Goal: Navigation & Orientation: Find specific page/section

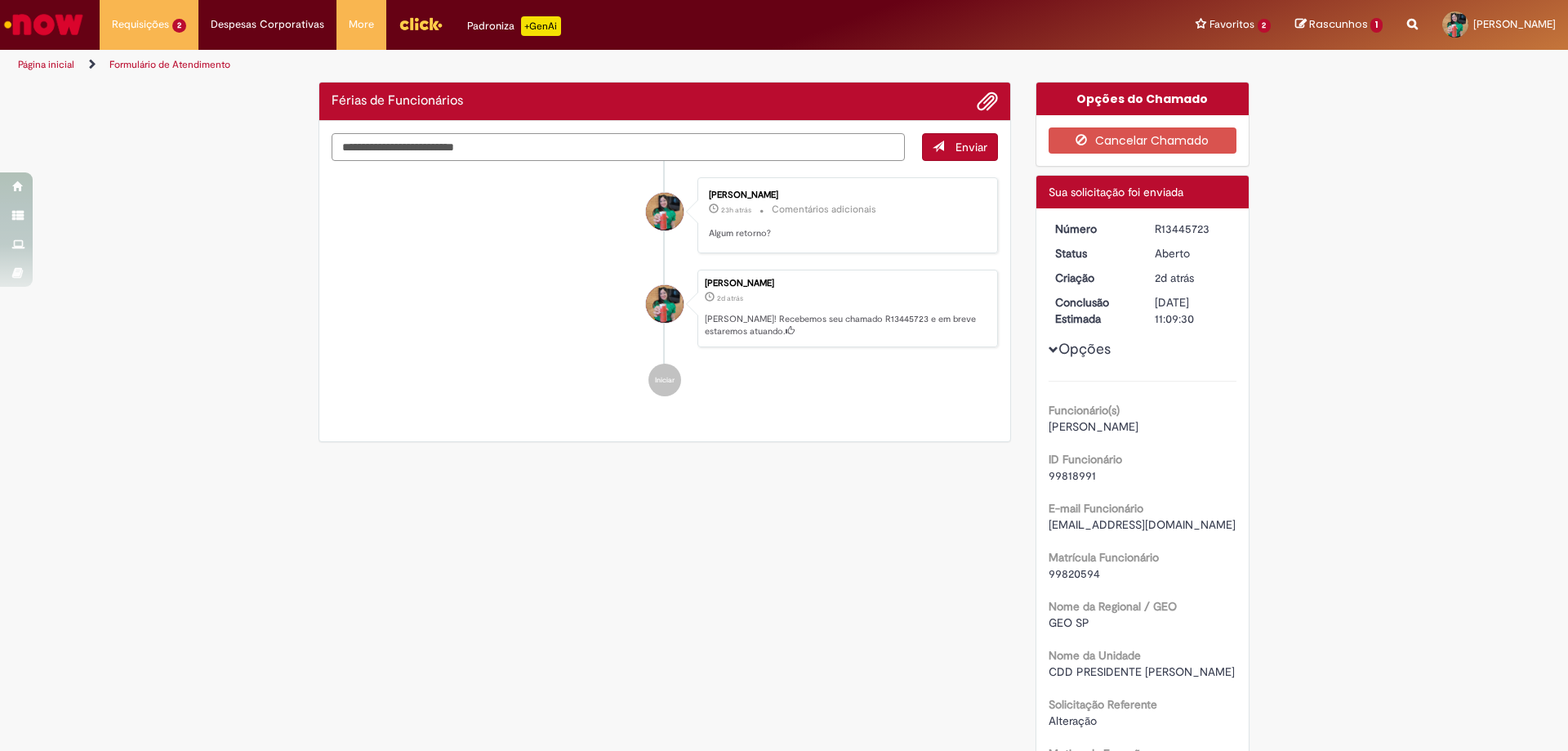
click at [664, 152] on textarea "Digite sua mensagem aqui..." at bounding box center [617, 147] width 574 height 28
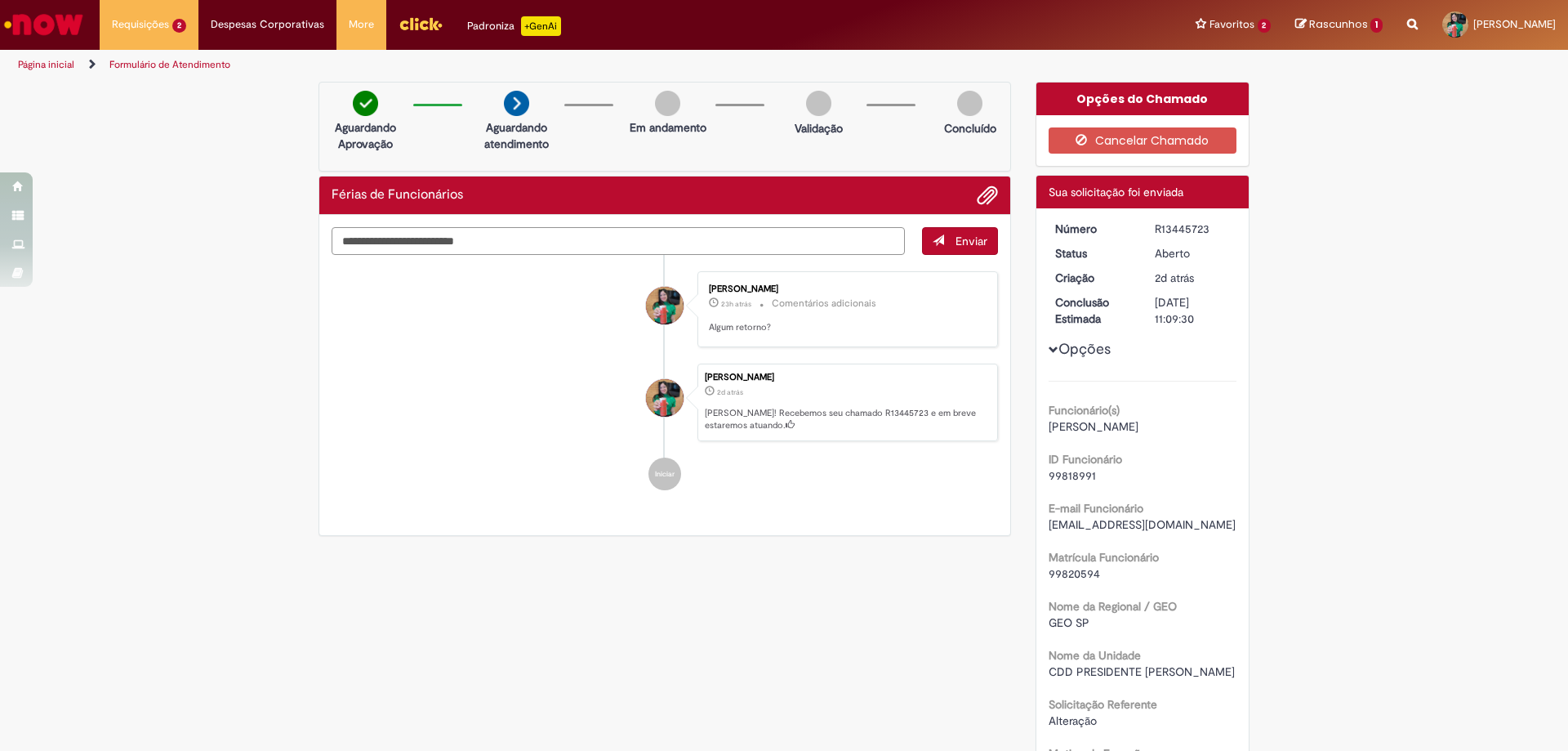
type textarea "*"
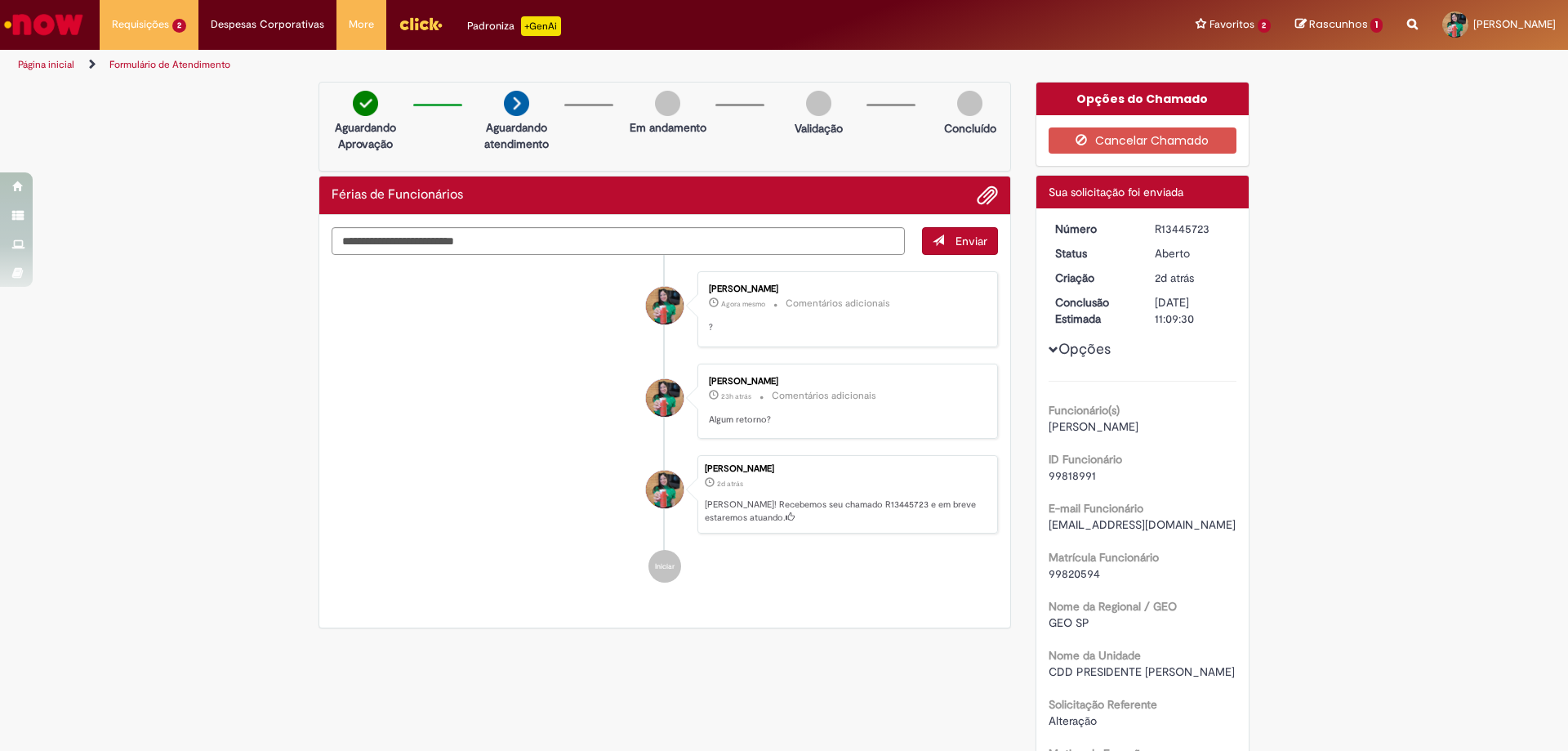
click at [39, 25] on img "Ir para a Homepage" at bounding box center [44, 24] width 85 height 33
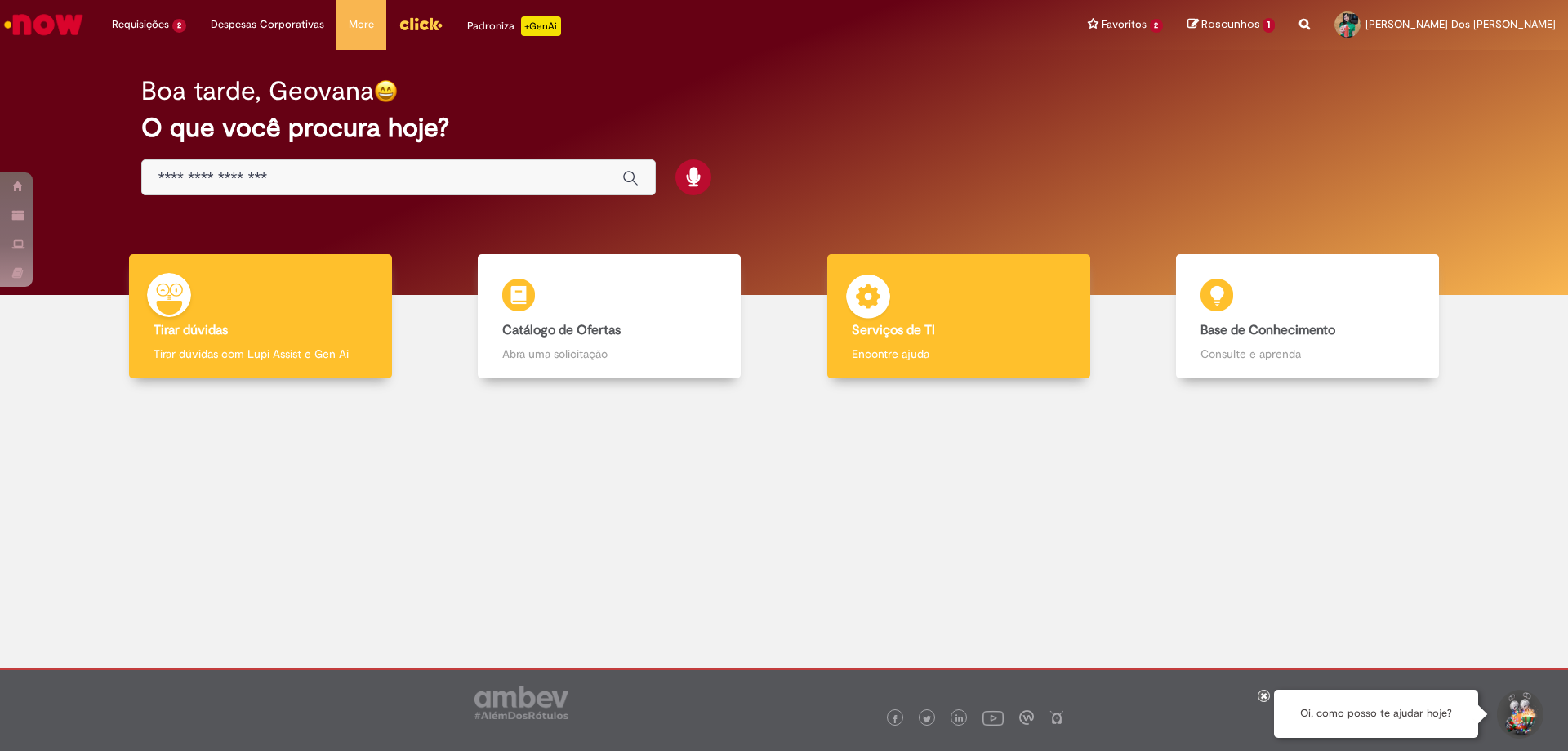
click at [934, 322] on b "Serviços de TI" at bounding box center [894, 330] width 84 height 16
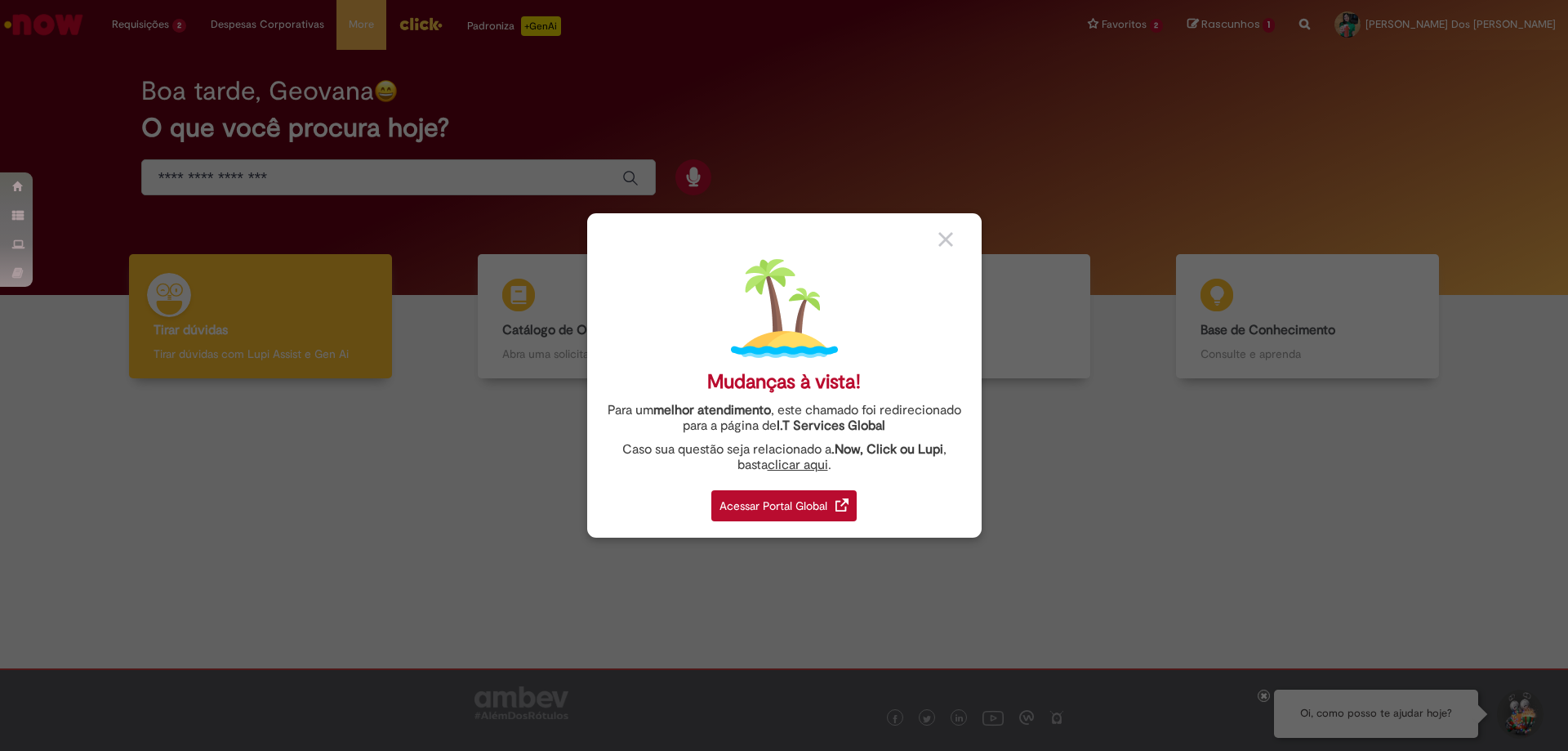
click at [773, 496] on div "Acessar Portal Global" at bounding box center [784, 505] width 145 height 31
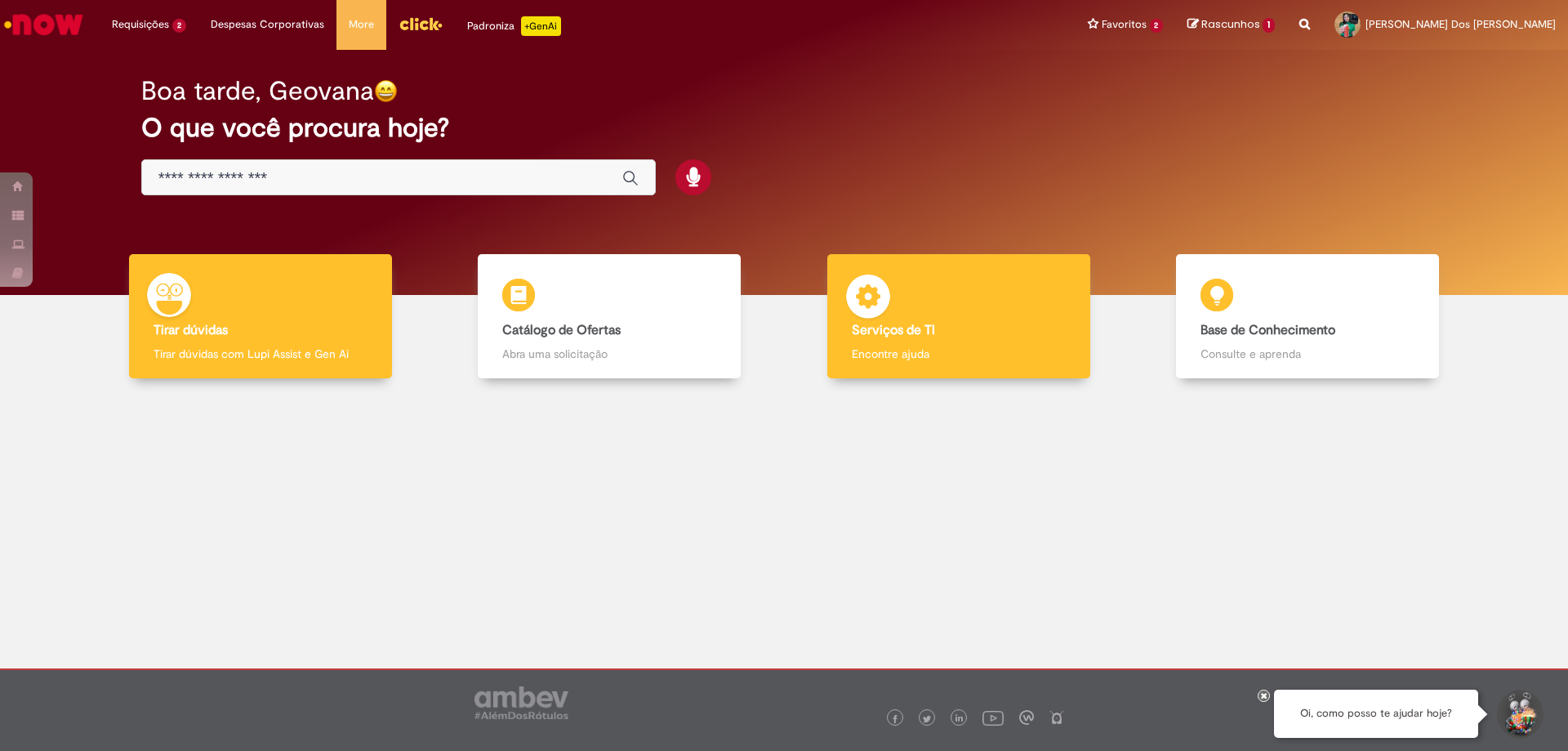
click at [950, 325] on h4 "Serviços de TI" at bounding box center [958, 330] width 214 height 15
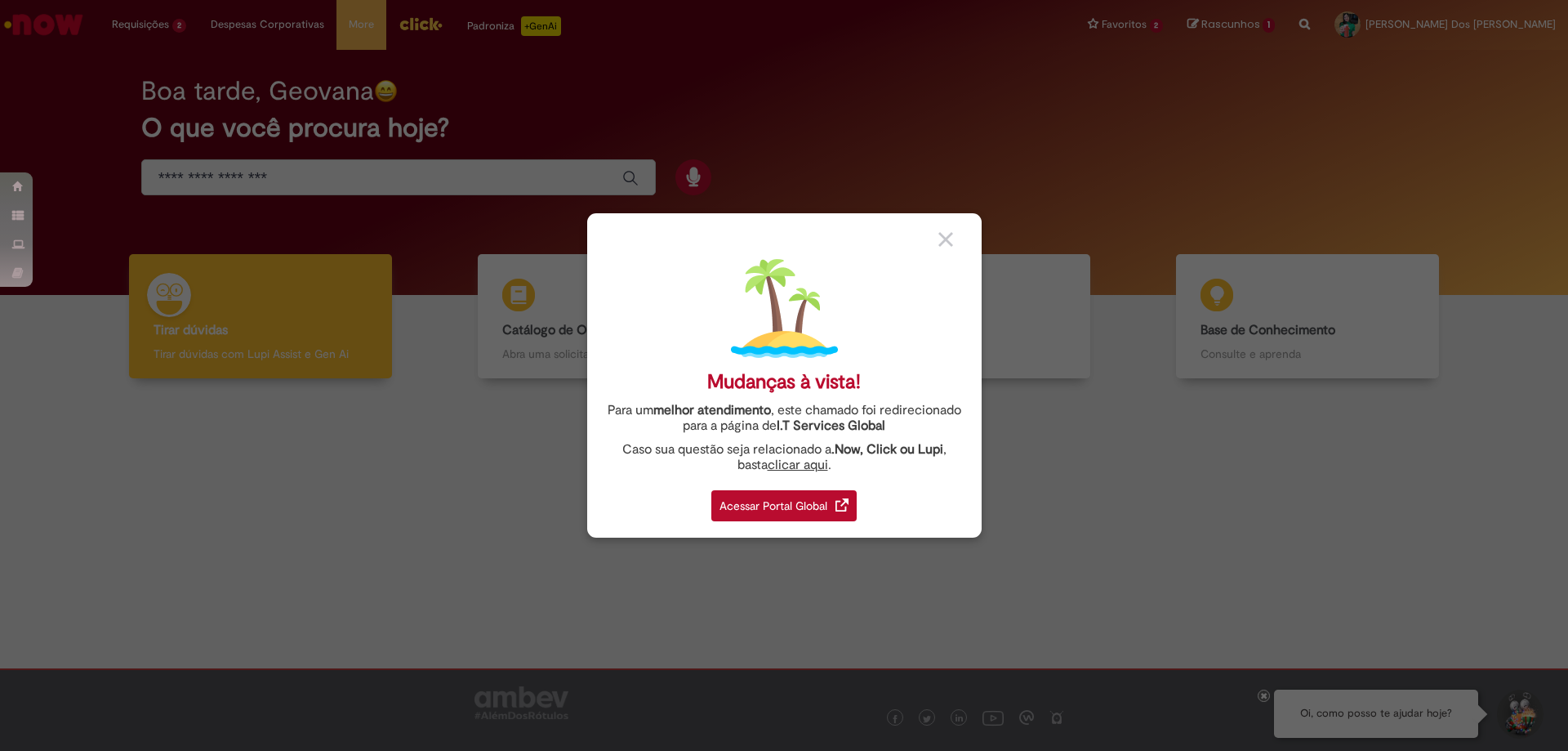
click at [792, 510] on div "Acessar Portal Global" at bounding box center [784, 505] width 145 height 31
